Goal: Task Accomplishment & Management: Use online tool/utility

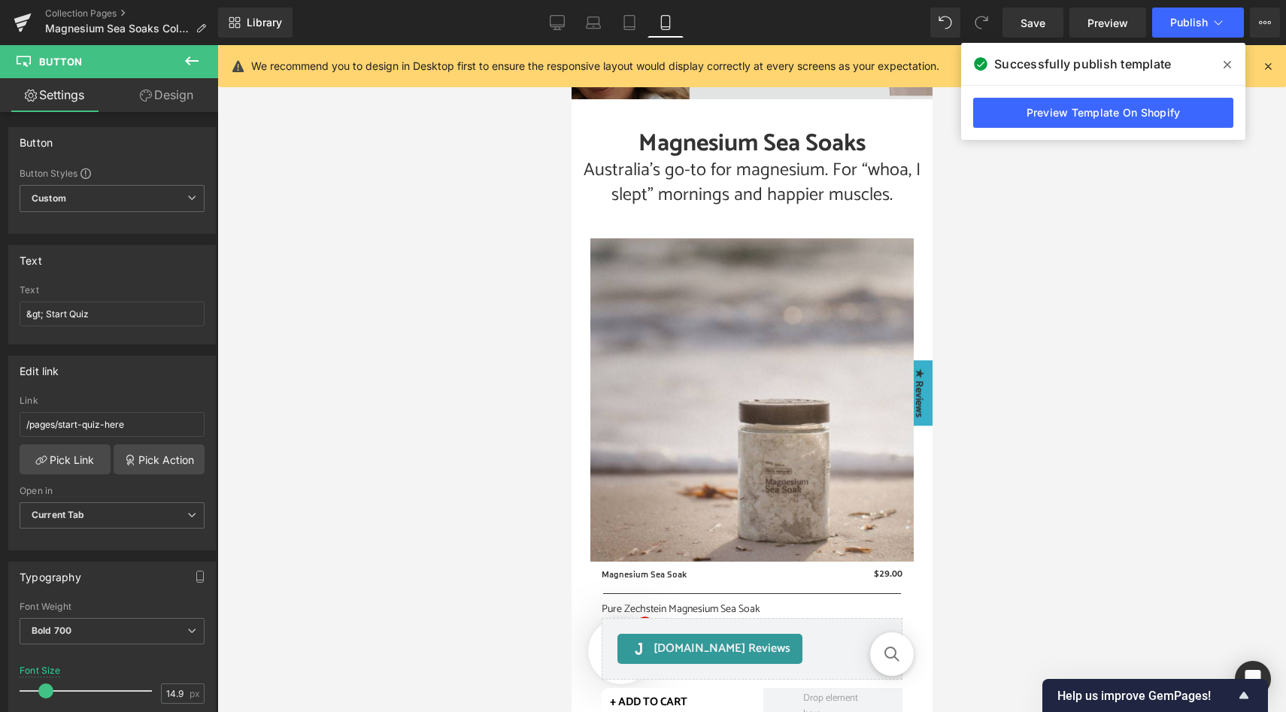
scroll to position [497, 0]
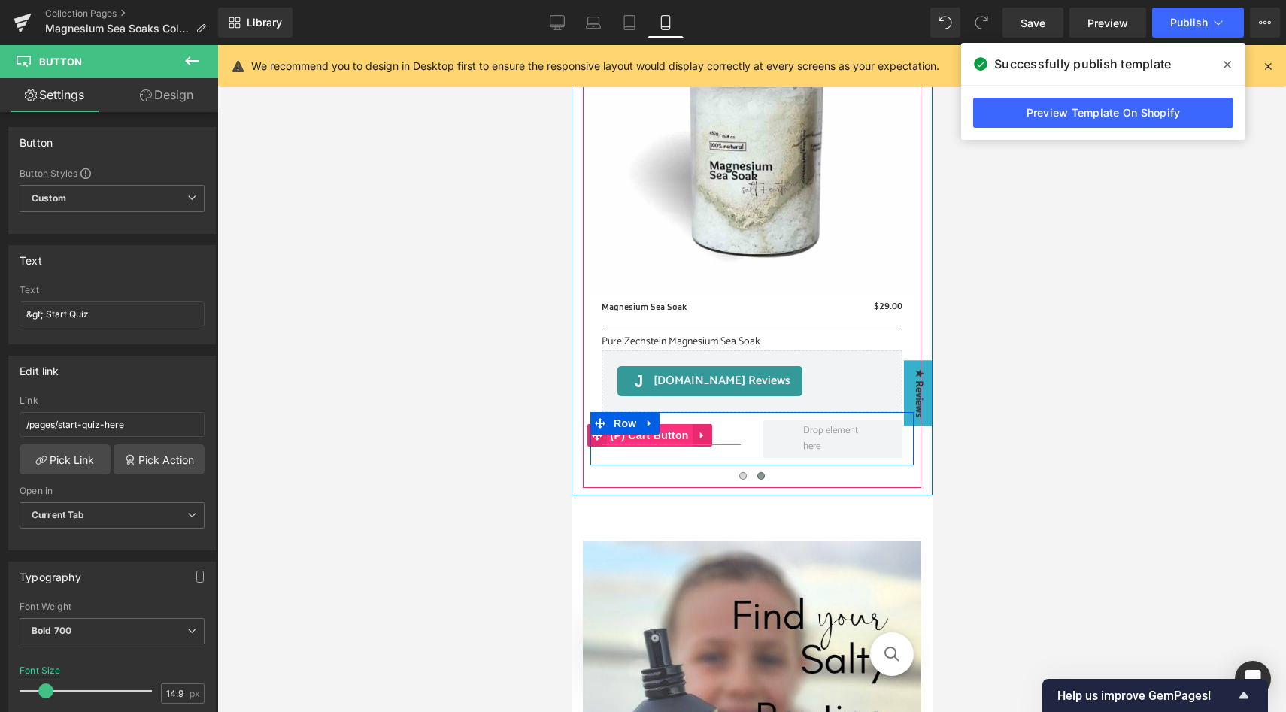
click at [670, 433] on span "(P) Cart Button" at bounding box center [649, 435] width 86 height 23
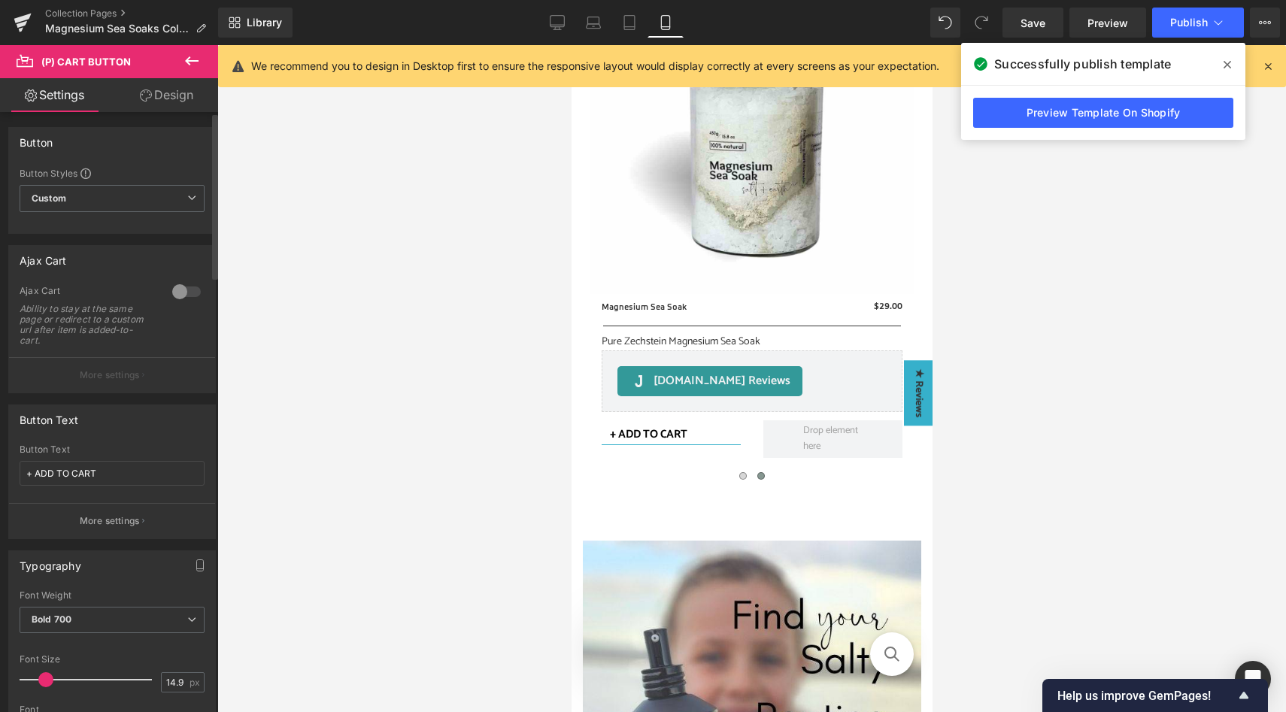
click at [190, 286] on div at bounding box center [186, 292] width 36 height 24
click at [140, 383] on button "More settings" at bounding box center [112, 374] width 206 height 35
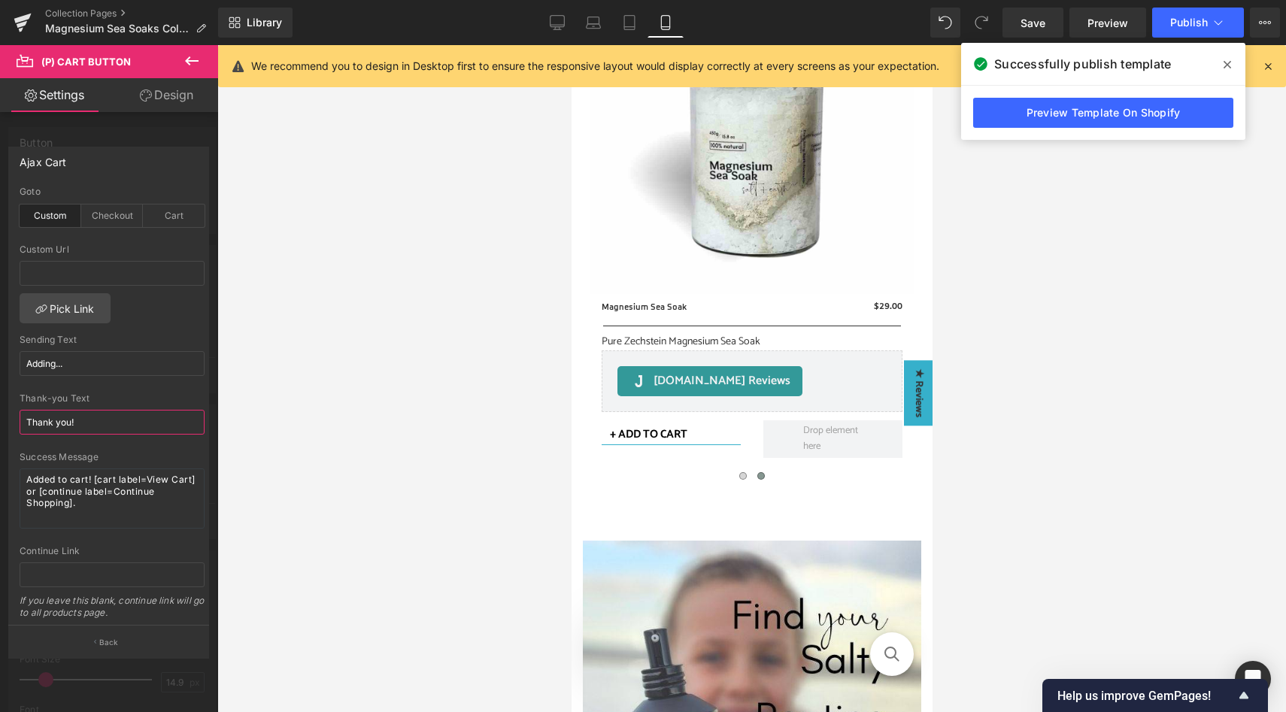
drag, startPoint x: 53, startPoint y: 420, endPoint x: 12, endPoint y: 417, distance: 40.7
click at [12, 417] on div "custom Goto Custom Checkout Cart Custom Url Pick Link Adding... Sending Text Ad…" at bounding box center [112, 405] width 206 height 439
type input "Done!"
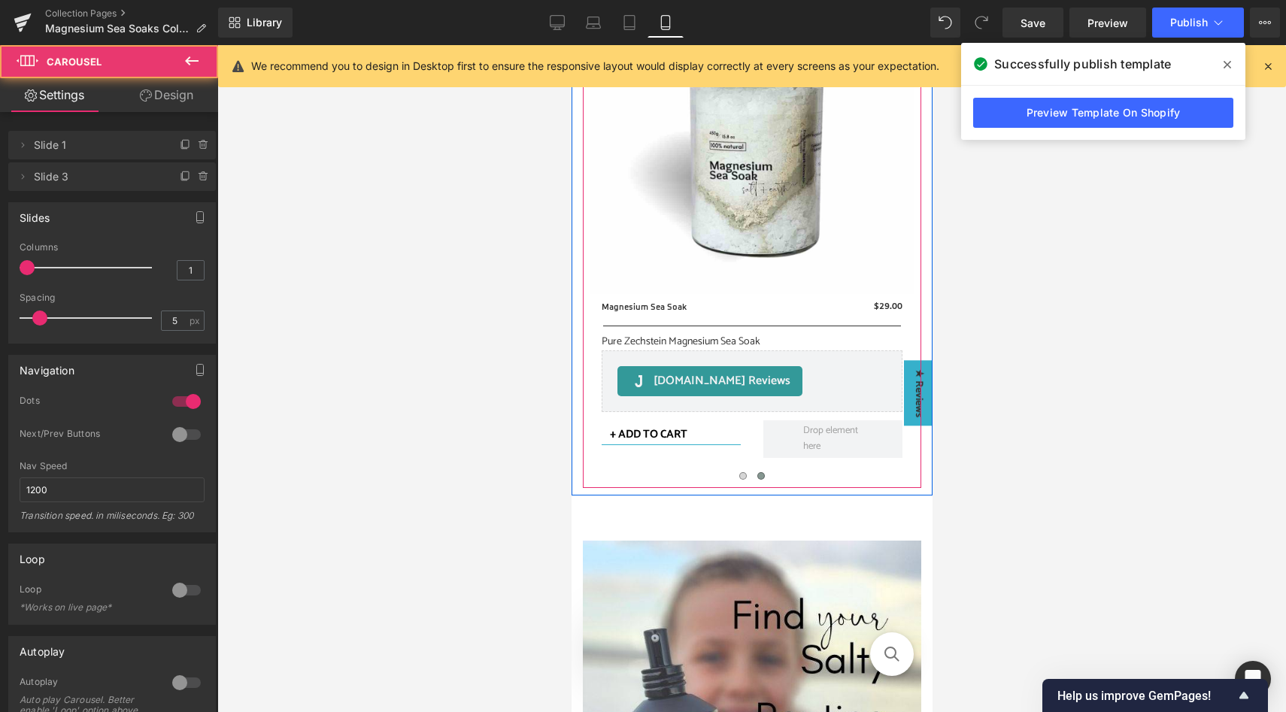
click at [756, 477] on span at bounding box center [760, 476] width 8 height 8
click at [756, 474] on span at bounding box center [760, 476] width 8 height 8
click at [756, 476] on span at bounding box center [760, 476] width 8 height 8
click at [738, 475] on span at bounding box center [742, 476] width 8 height 8
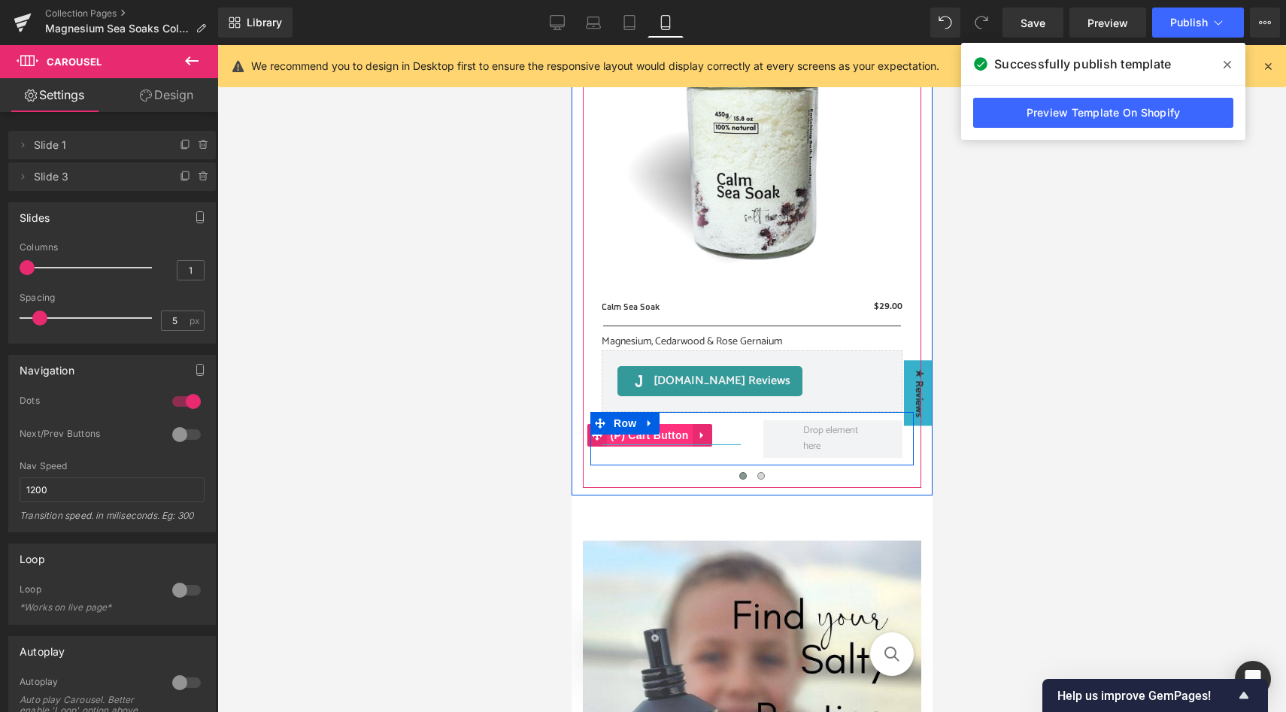
click at [675, 434] on span "(P) Cart Button" at bounding box center [649, 435] width 86 height 23
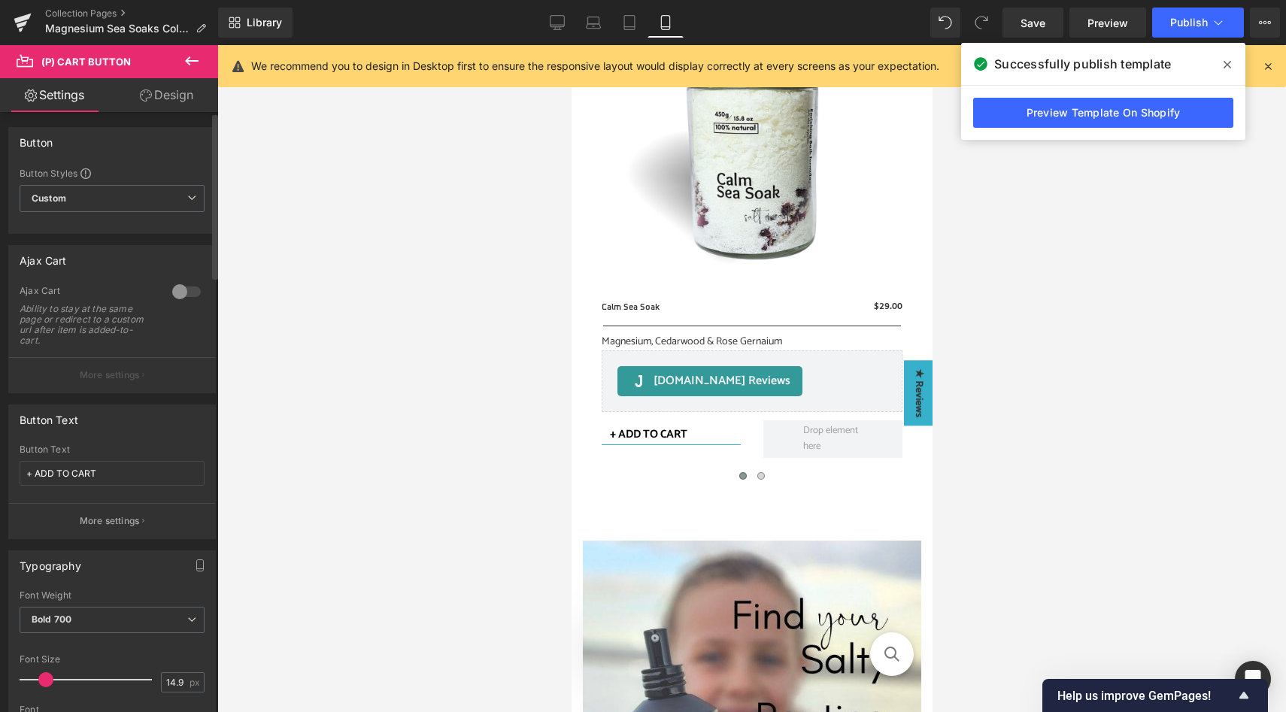
click at [183, 293] on div at bounding box center [186, 292] width 36 height 24
click at [132, 380] on p "More settings" at bounding box center [110, 375] width 60 height 14
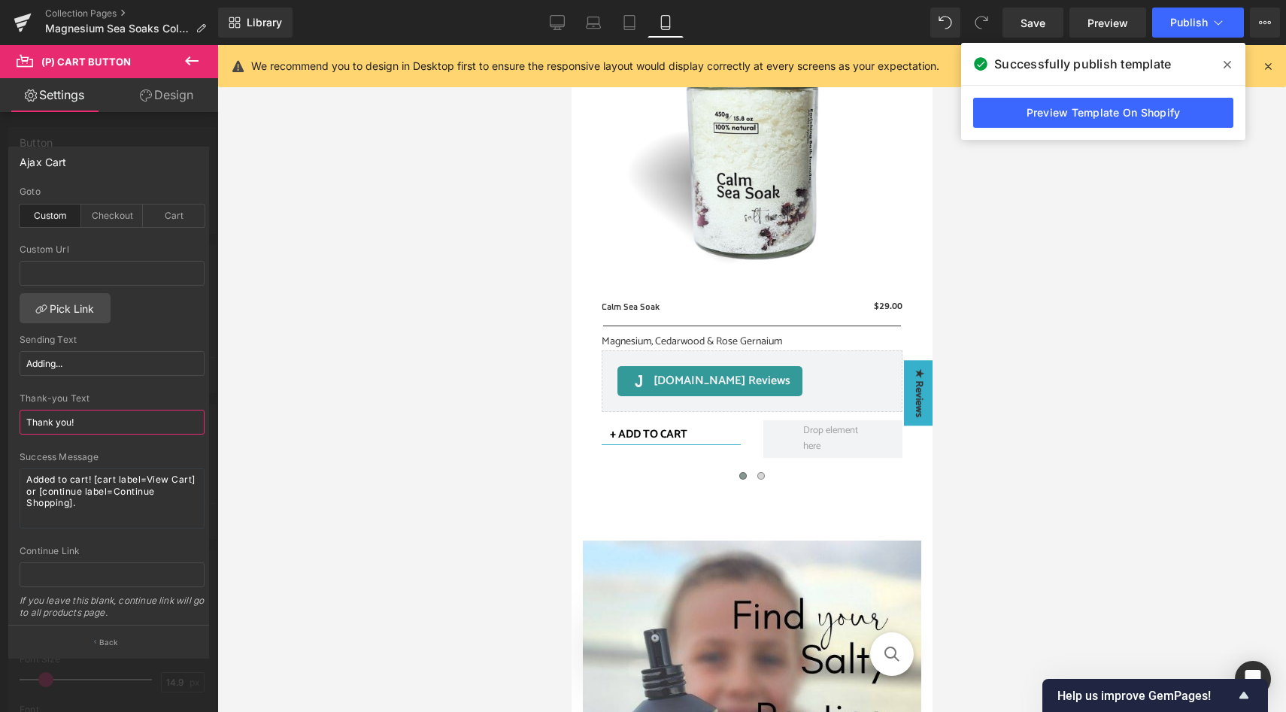
drag, startPoint x: 103, startPoint y: 426, endPoint x: 5, endPoint y: 423, distance: 97.8
click at [5, 423] on div "Ajax Cart custom Goto Custom Checkout Cart Custom Url Pick Link Adding... Sendi…" at bounding box center [109, 396] width 218 height 522
type input "Done!"
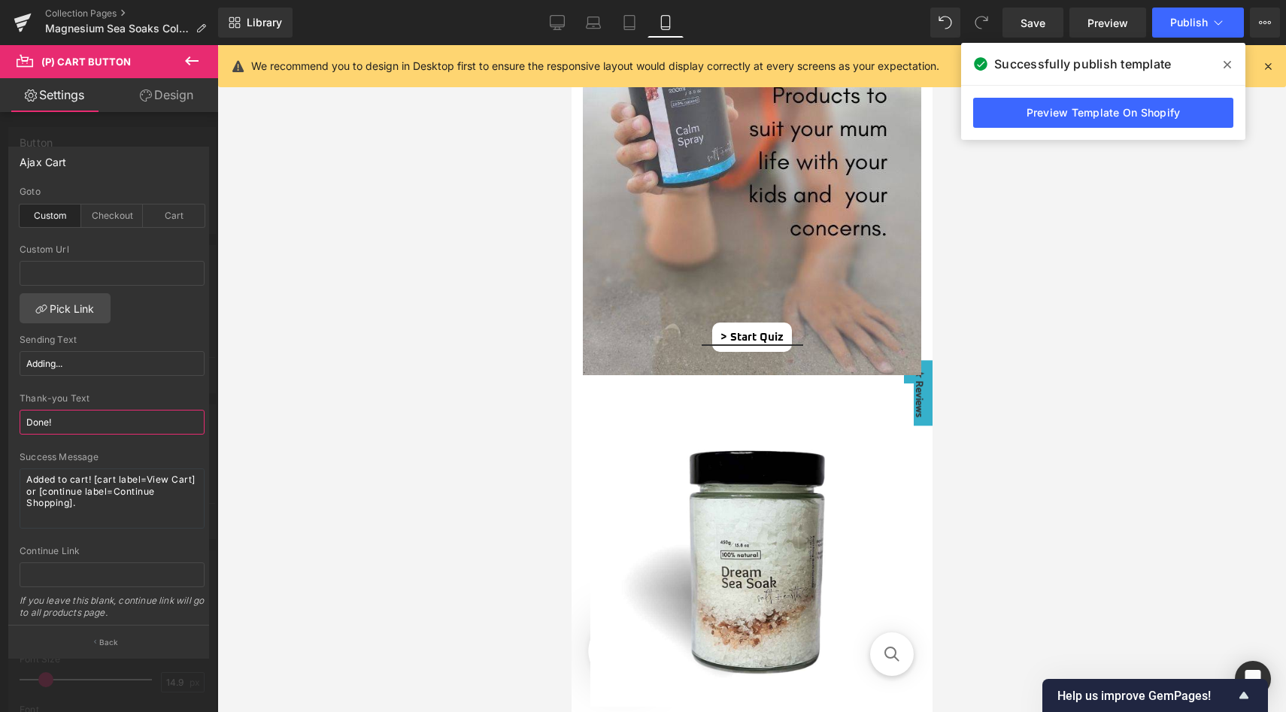
scroll to position [1549, 0]
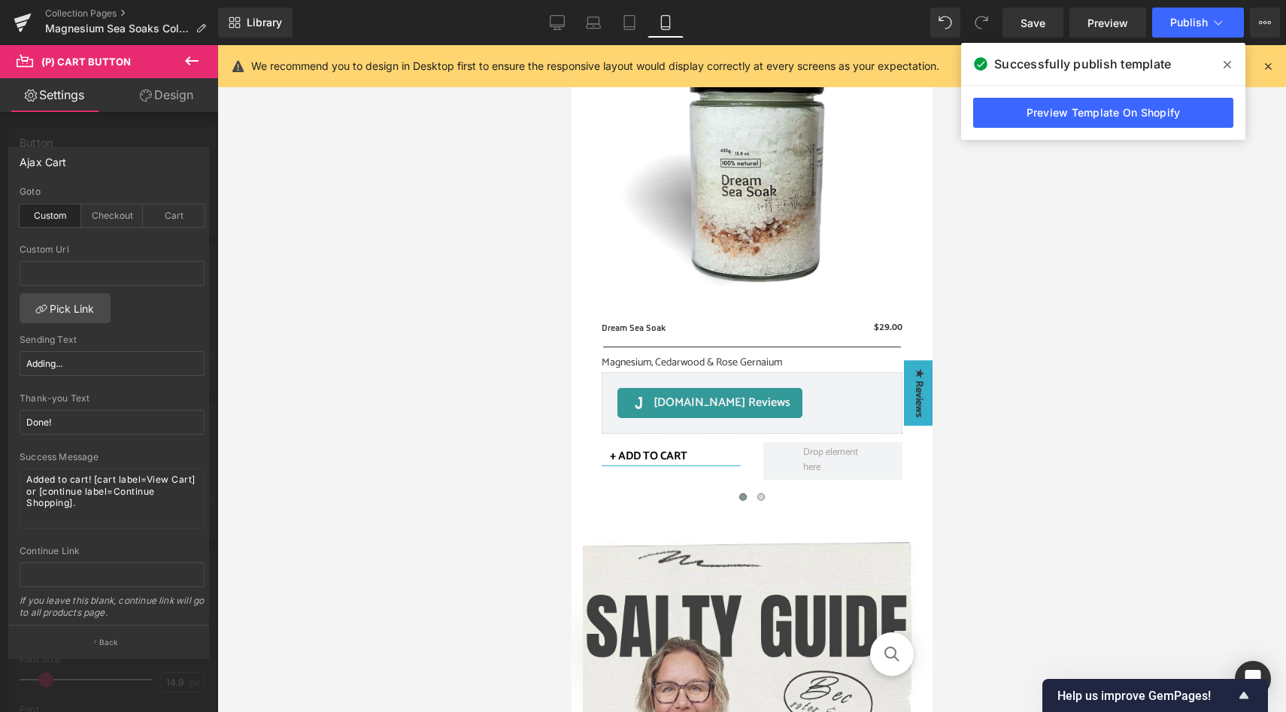
click at [669, 438] on body "Free Shipping! All AU Orders $79+ Shop See more "Close Cart" By Products See mo…" at bounding box center [751, 483] width 361 height 3975
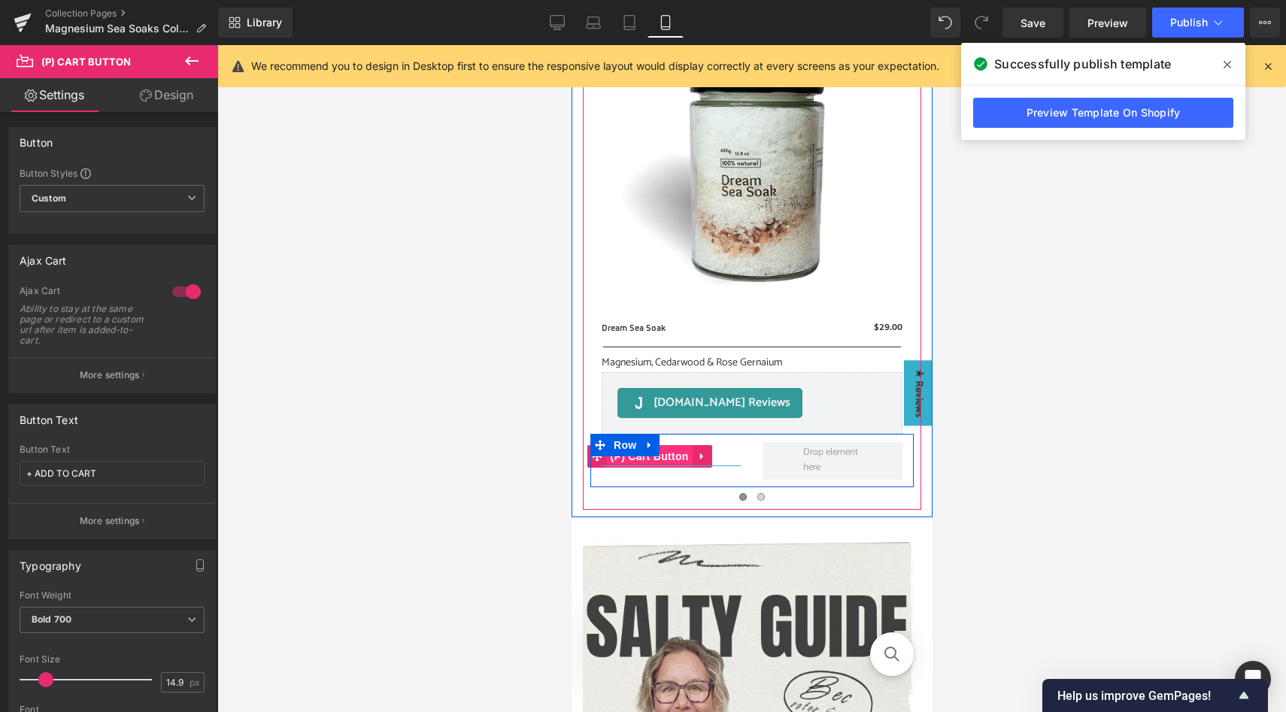
click at [668, 445] on span "(P) Cart Button" at bounding box center [649, 456] width 86 height 23
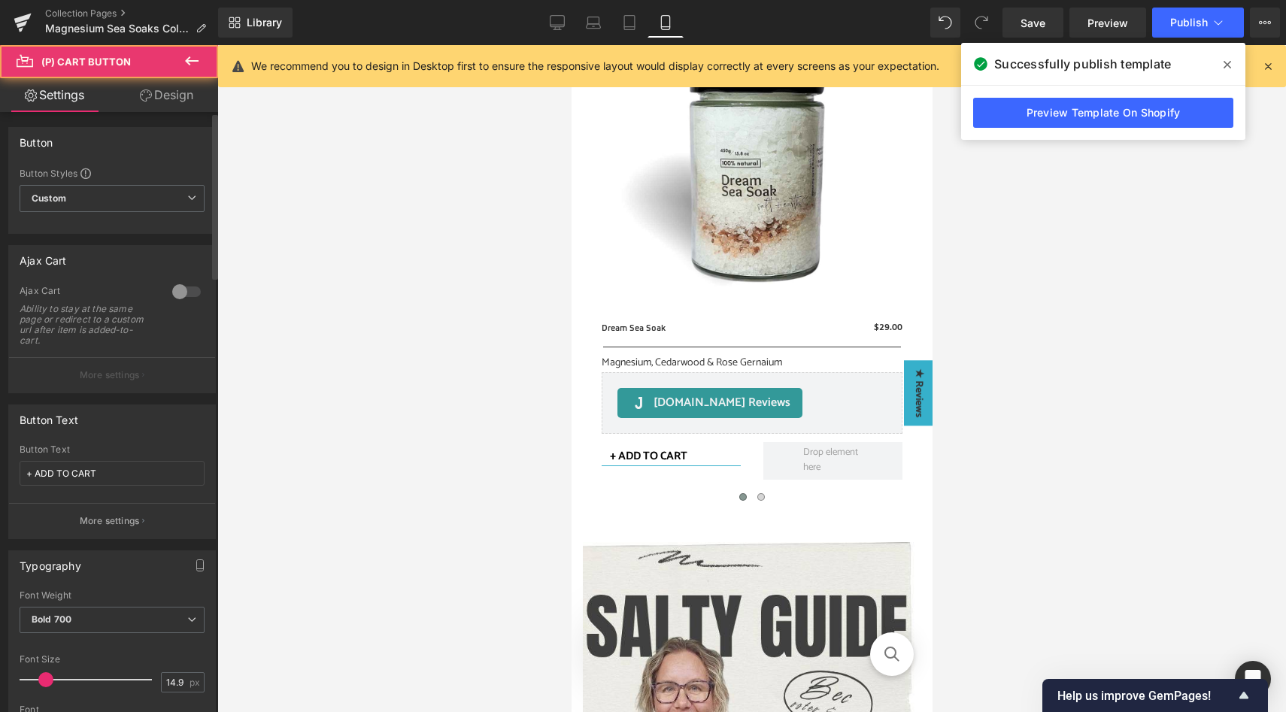
click at [179, 294] on div at bounding box center [186, 292] width 36 height 24
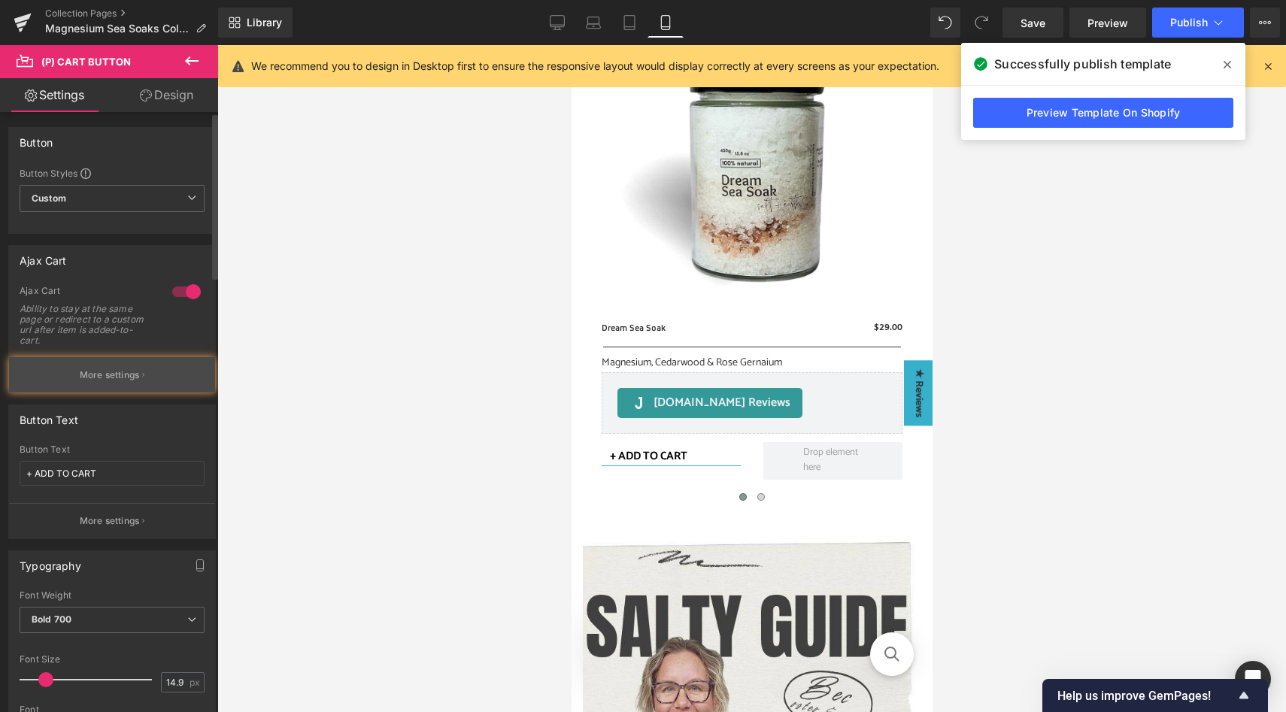
click at [132, 378] on p "More settings" at bounding box center [110, 375] width 60 height 14
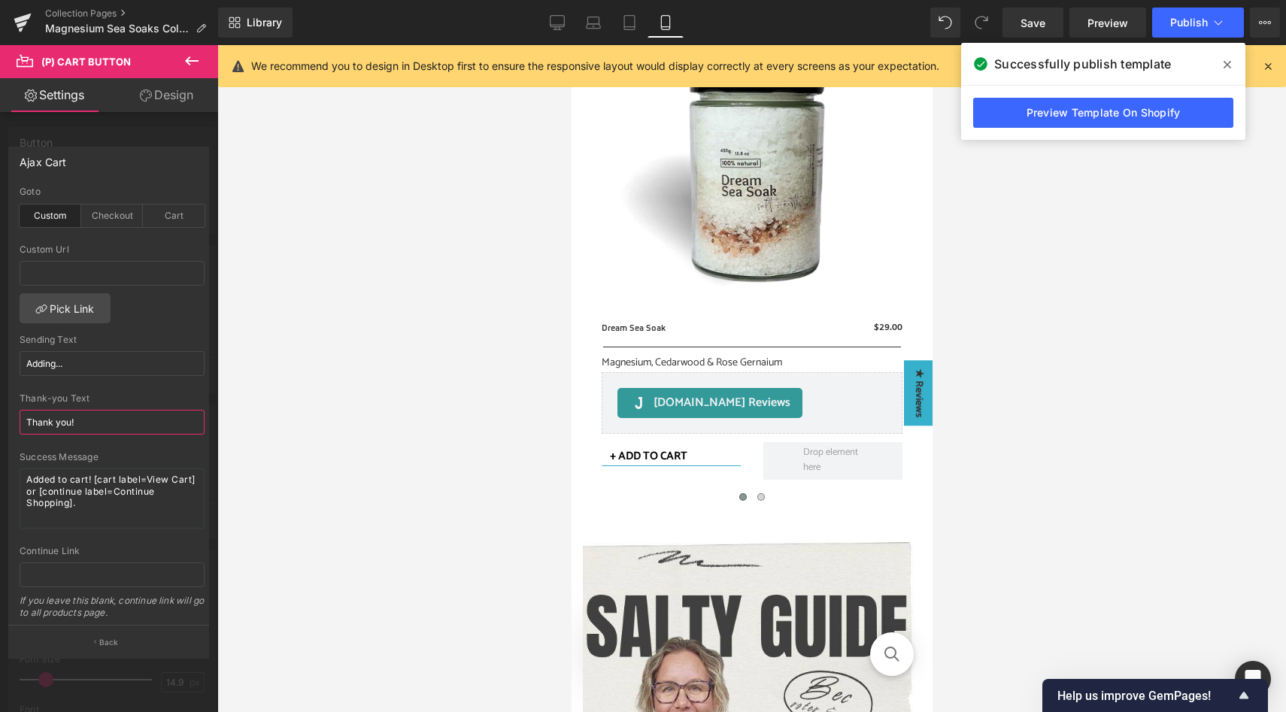
drag, startPoint x: 98, startPoint y: 419, endPoint x: 2, endPoint y: 413, distance: 97.2
click at [2, 413] on div "Ajax Cart custom Goto Custom Checkout Cart Custom Url Pick Link Adding... Sendi…" at bounding box center [109, 396] width 218 height 522
type input "Done!"
click at [753, 479] on body "Free Shipping! All AU Orders $79+ Shop See more "Close Cart" By Products See mo…" at bounding box center [751, 483] width 361 height 3975
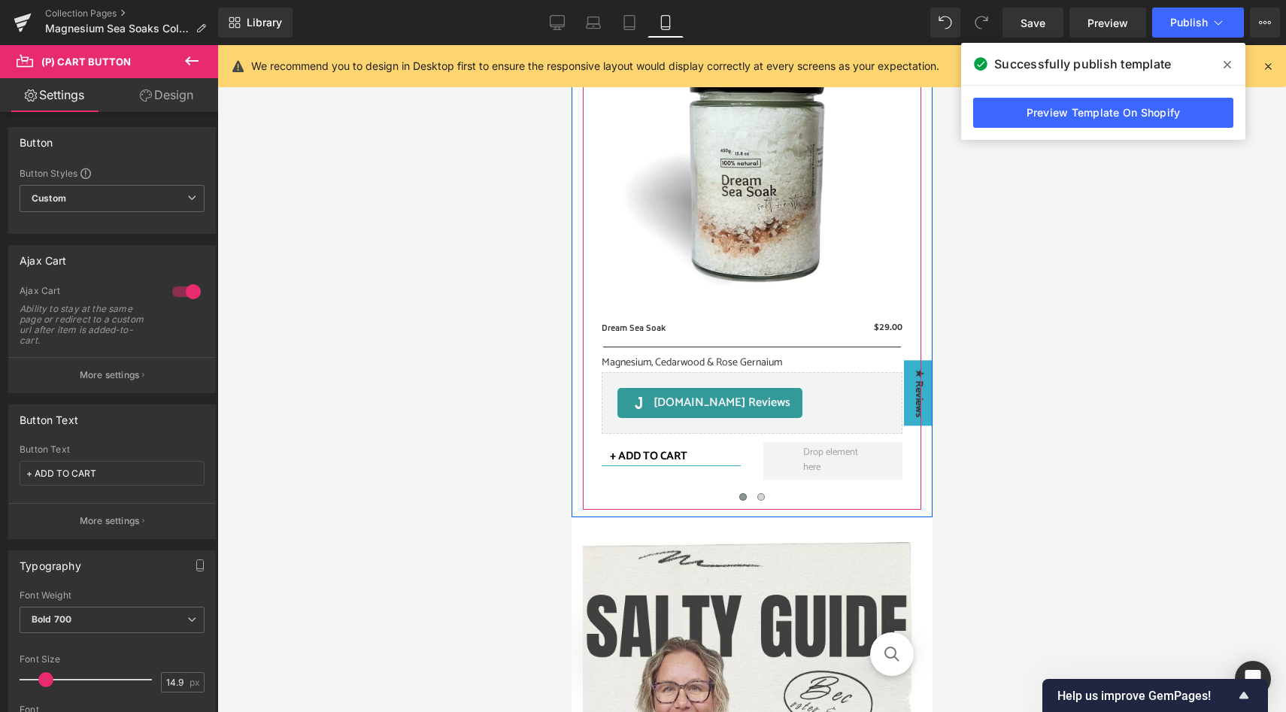
click at [738, 493] on span at bounding box center [742, 497] width 8 height 8
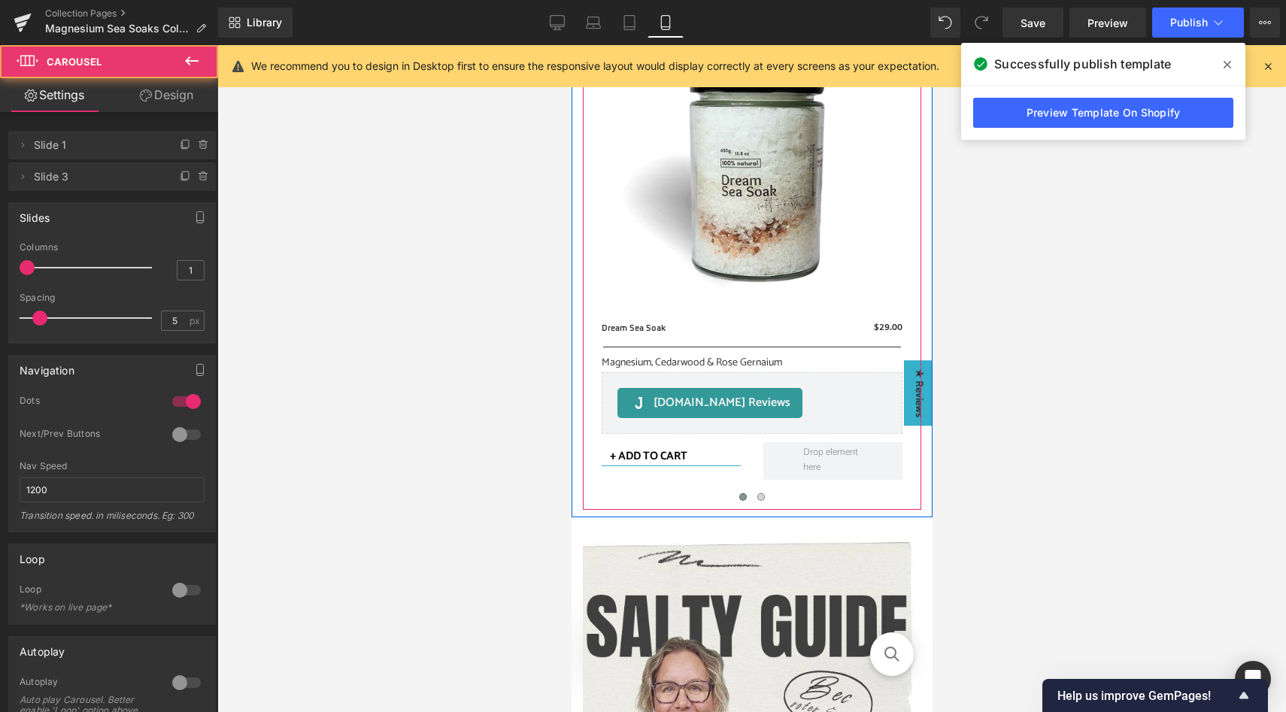
click at [738, 493] on span at bounding box center [742, 497] width 8 height 8
click at [756, 493] on span at bounding box center [760, 497] width 8 height 8
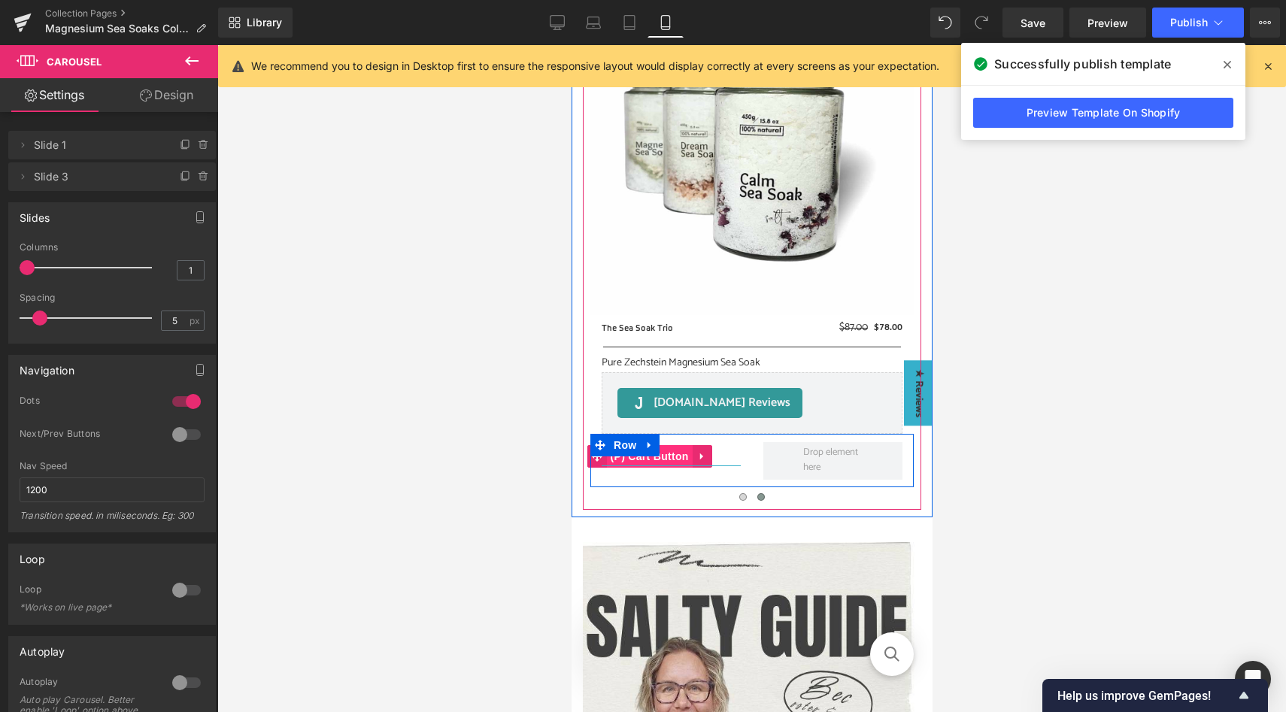
click at [680, 445] on span "(P) Cart Button" at bounding box center [649, 456] width 86 height 23
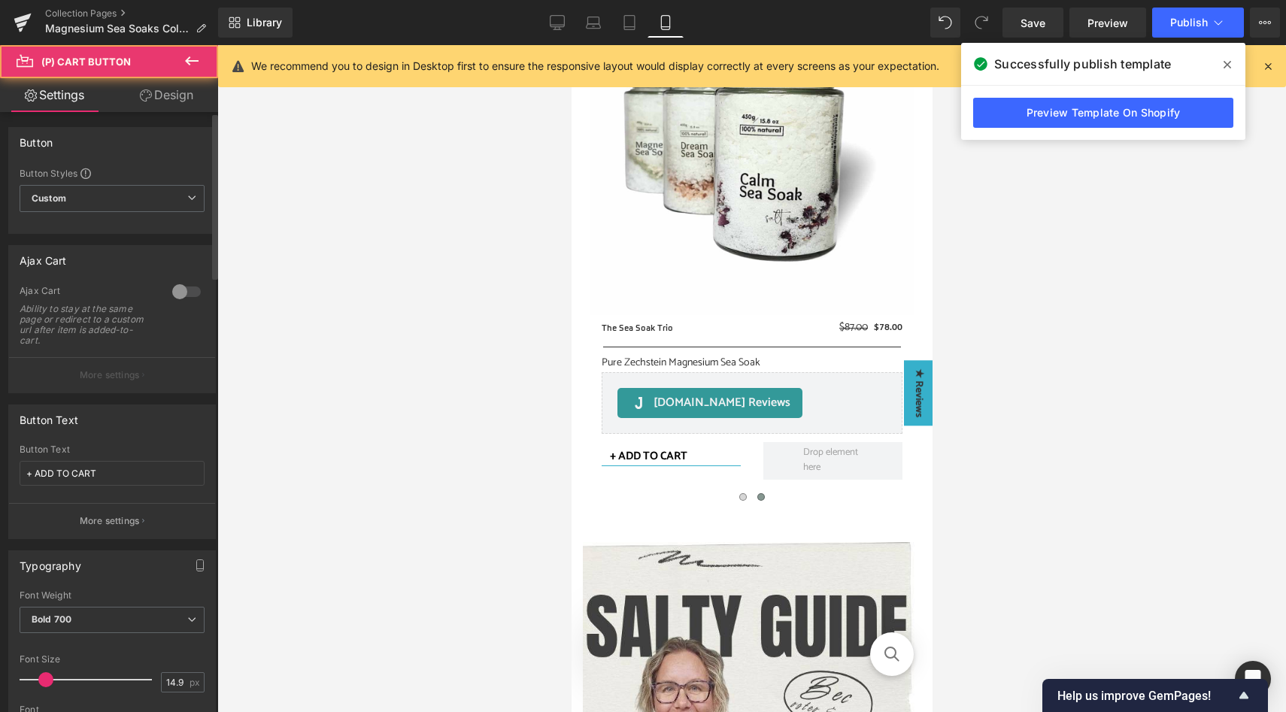
click at [183, 288] on div at bounding box center [186, 292] width 36 height 24
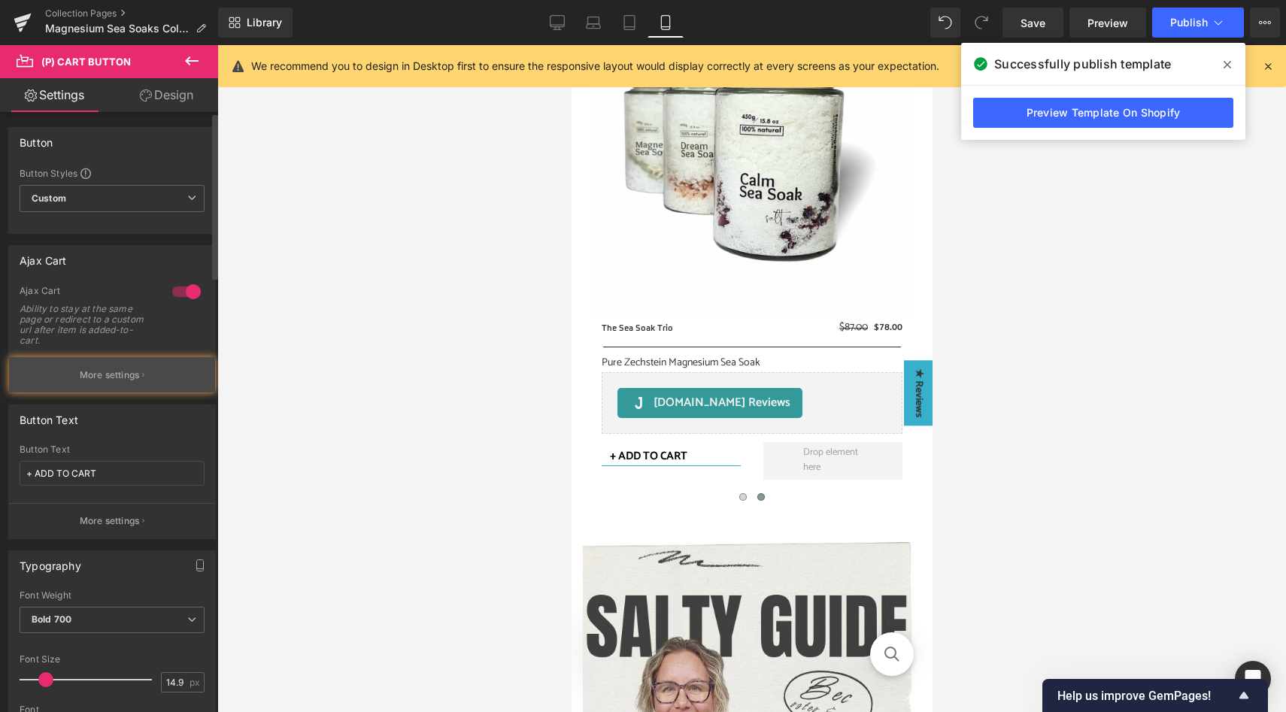
click at [97, 374] on p "More settings" at bounding box center [110, 375] width 60 height 14
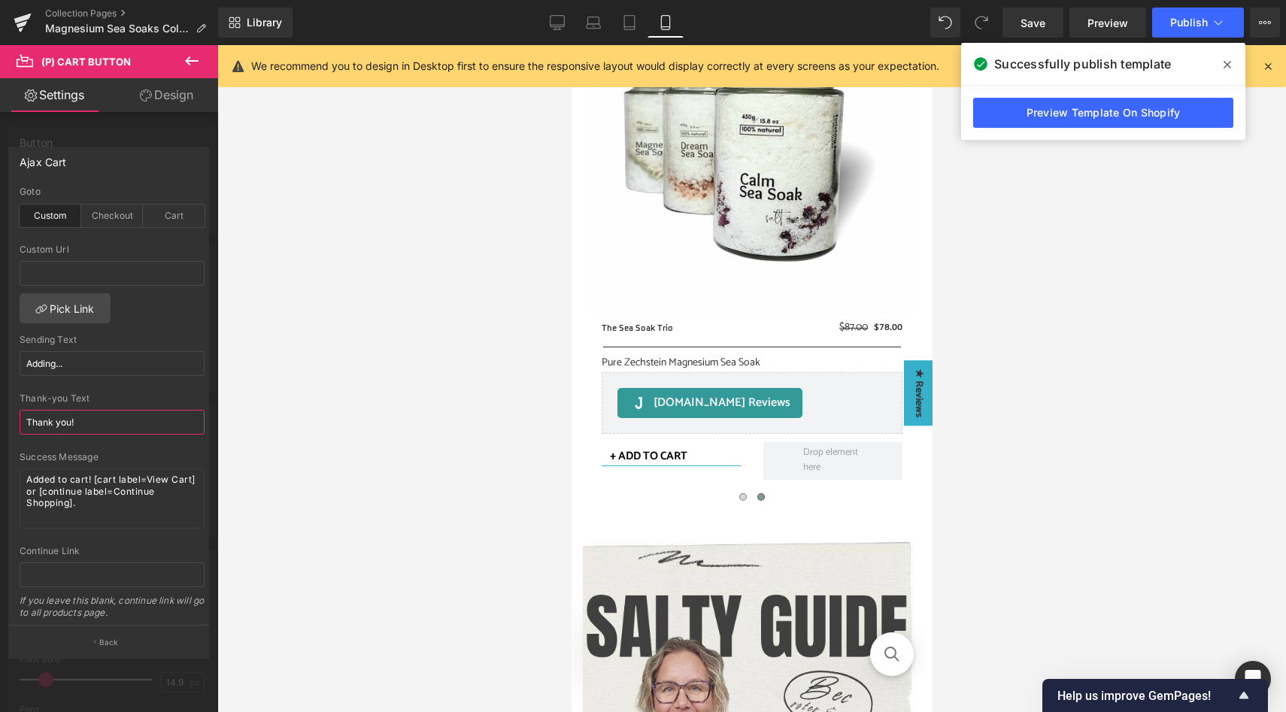
drag, startPoint x: 100, startPoint y: 417, endPoint x: 0, endPoint y: 420, distance: 100.0
click at [0, 420] on div "Ajax Cart custom Goto Custom Checkout Cart Custom Url Pick Link Adding... Sendi…" at bounding box center [109, 396] width 218 height 522
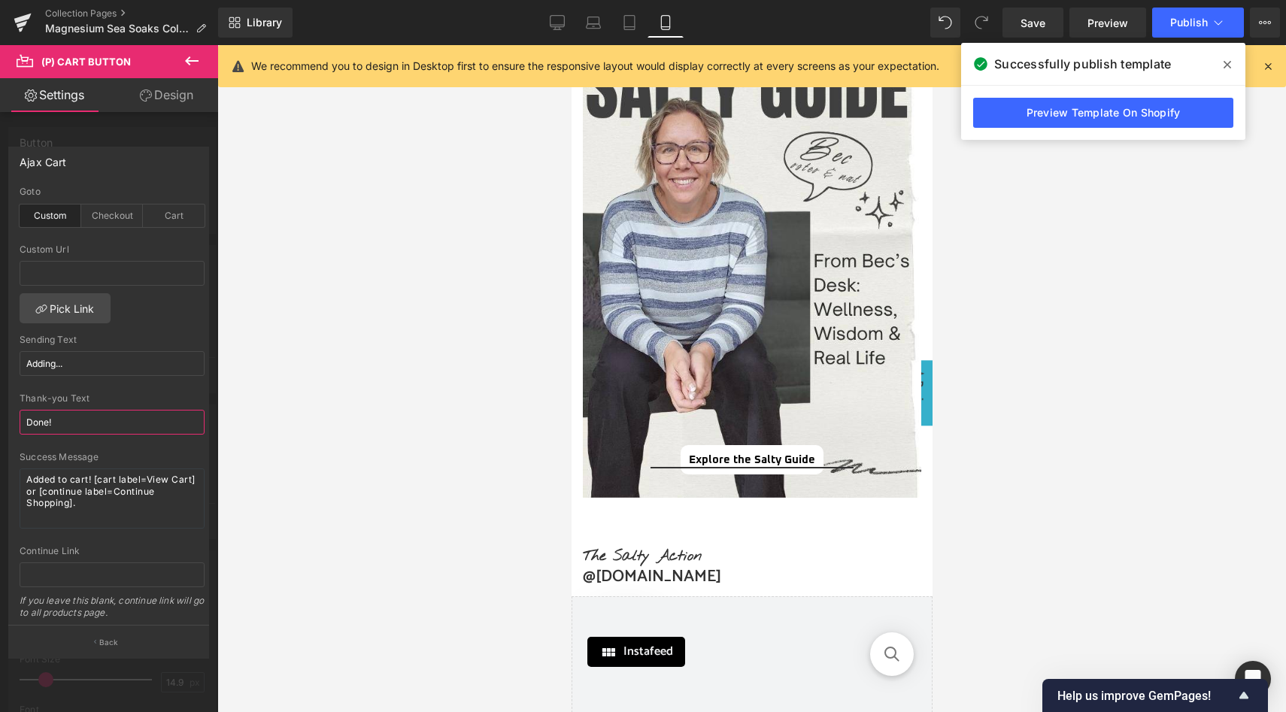
scroll to position [2488, 0]
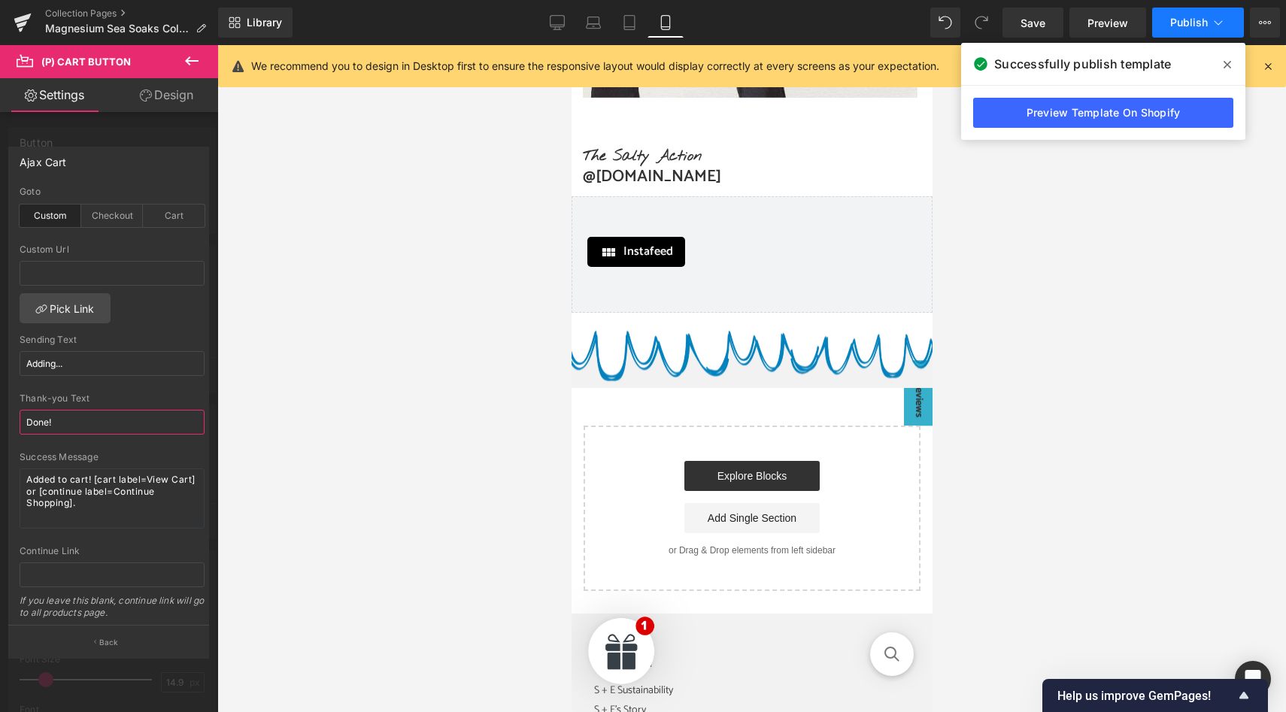
type input "Done!"
click at [1186, 27] on span "Publish" at bounding box center [1189, 23] width 38 height 12
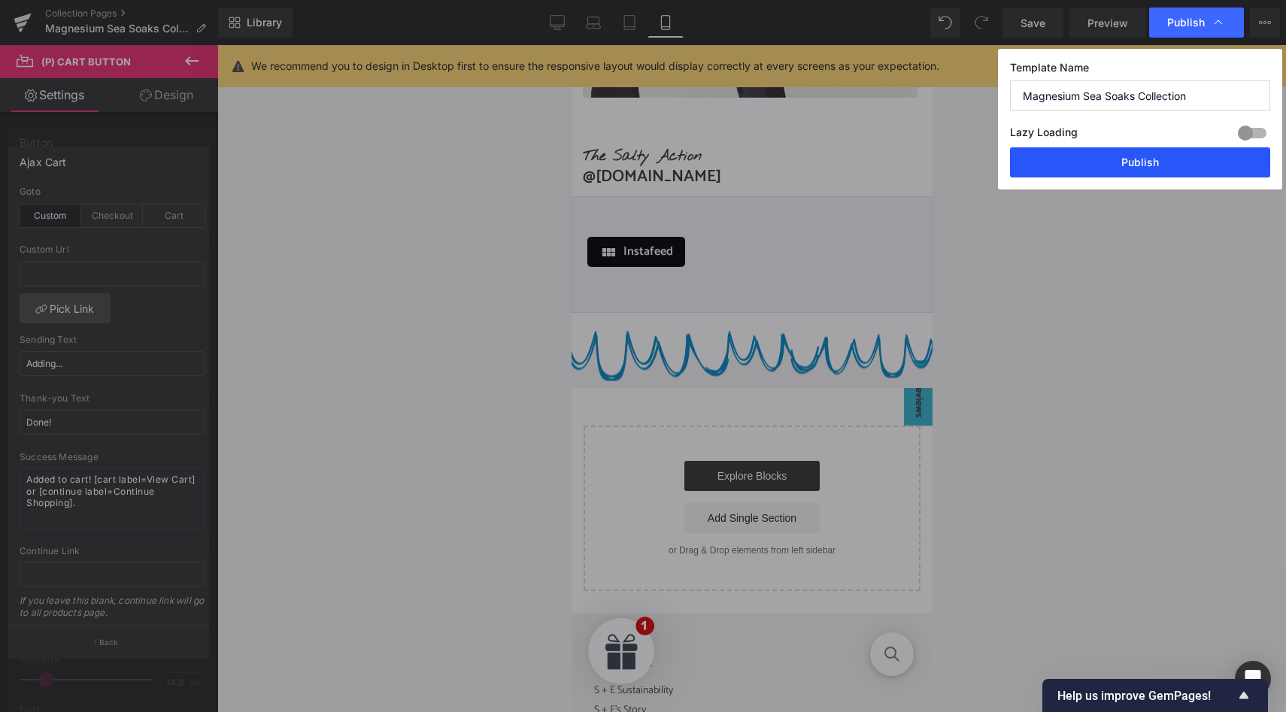
click at [1124, 169] on button "Publish" at bounding box center [1140, 162] width 260 height 30
